Goal: Task Accomplishment & Management: Use online tool/utility

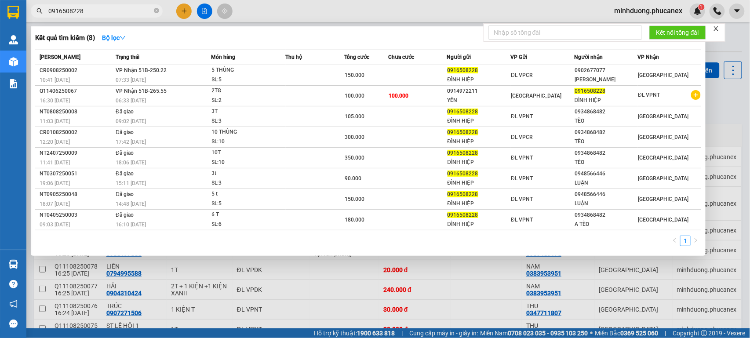
click at [154, 11] on icon "close-circle" at bounding box center [156, 10] width 5 height 5
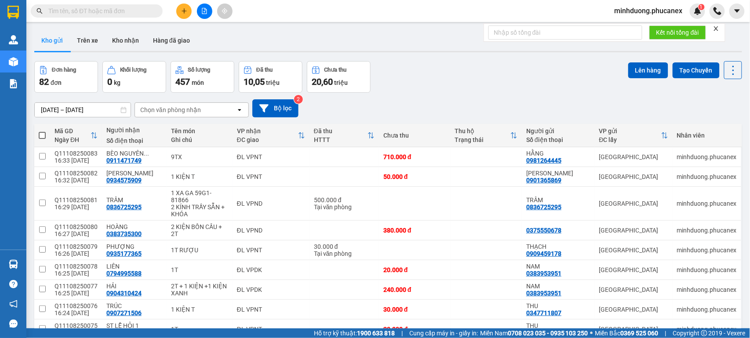
click at [133, 9] on input "text" at bounding box center [100, 11] width 104 height 10
click at [84, 4] on span at bounding box center [97, 10] width 132 height 13
click at [90, 11] on input "text" at bounding box center [100, 11] width 104 height 10
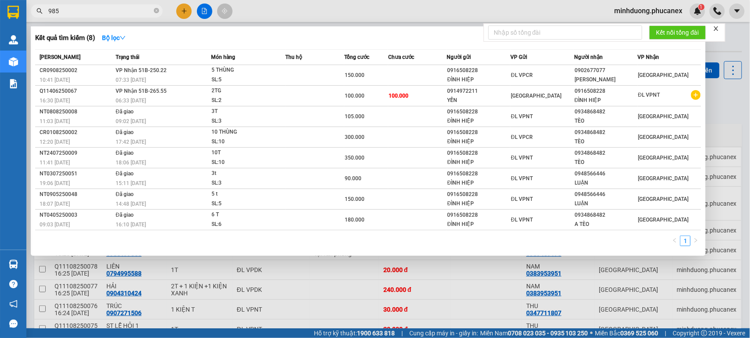
type input "9856"
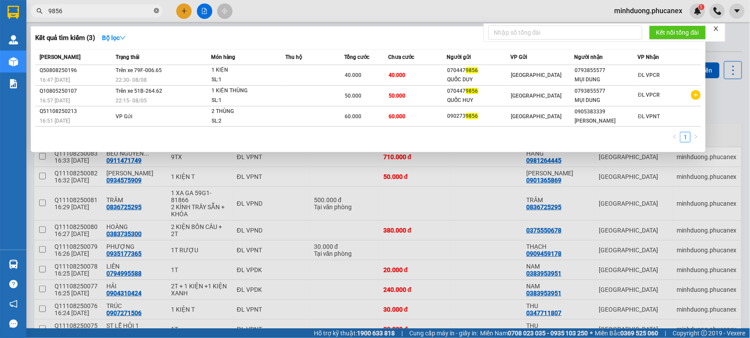
click at [157, 13] on icon "close-circle" at bounding box center [156, 10] width 5 height 5
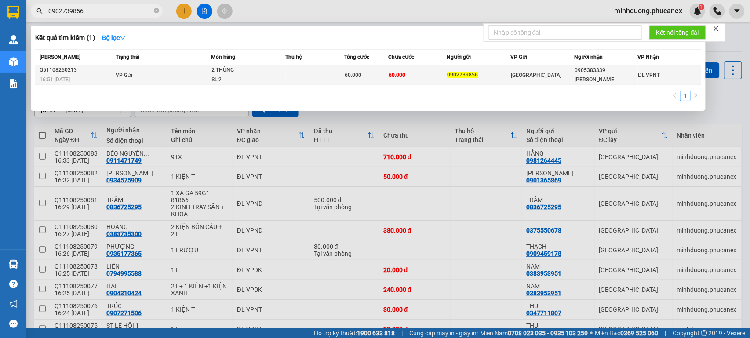
type input "0902739856"
click at [418, 78] on td "60.000" at bounding box center [417, 75] width 59 height 20
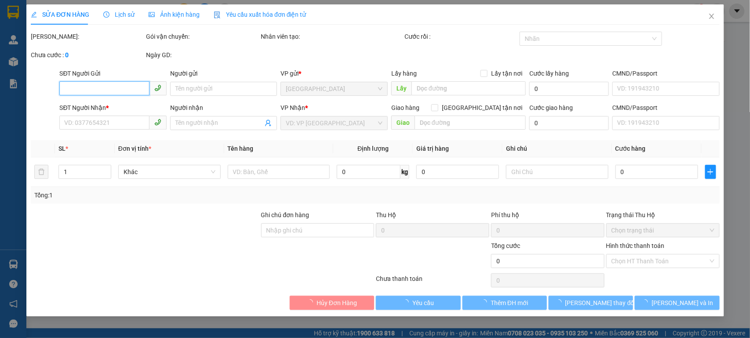
type input "0902739856"
type input "0905383339"
type input "[PERSON_NAME]"
type input "60.000"
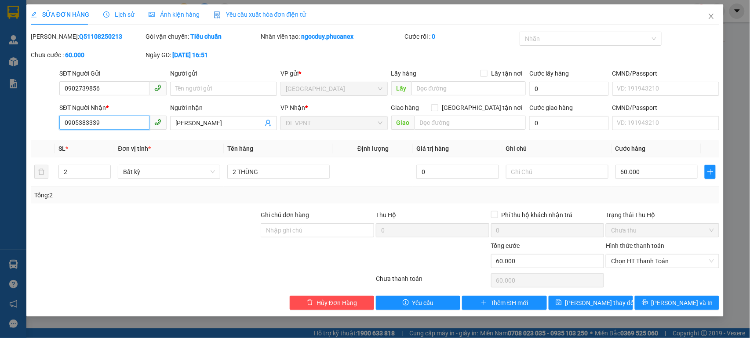
drag, startPoint x: 112, startPoint y: 123, endPoint x: 58, endPoint y: 135, distance: 54.9
click at [58, 135] on div "Total Paid Fee 0 Total UnPaid Fee 60.000 Cash Collection Total Fee Mã ĐH: Q5110…" at bounding box center [375, 171] width 689 height 278
type input "0903575338"
click at [185, 125] on input "[PERSON_NAME]" at bounding box center [220, 123] width 88 height 10
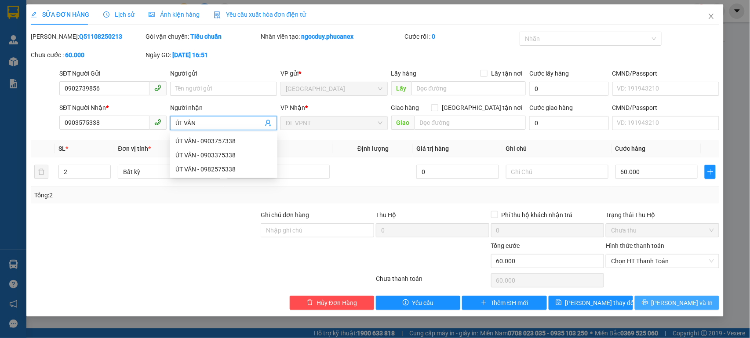
type input "ÚT VÂN"
click at [648, 305] on button "[PERSON_NAME] và In" at bounding box center [677, 303] width 84 height 14
